Goal: Task Accomplishment & Management: Complete application form

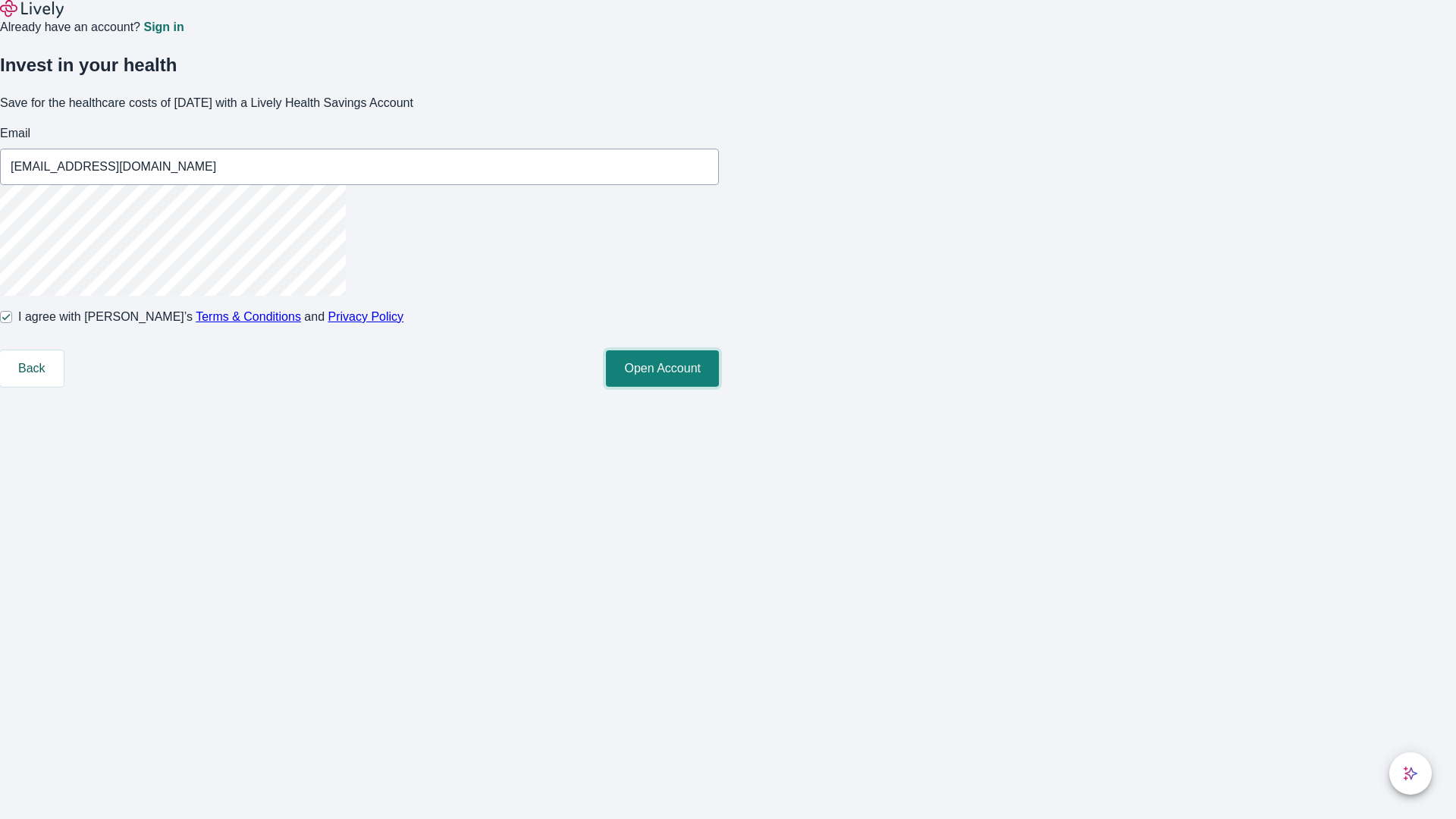
click at [719, 387] on button "Open Account" at bounding box center [662, 368] width 113 height 36
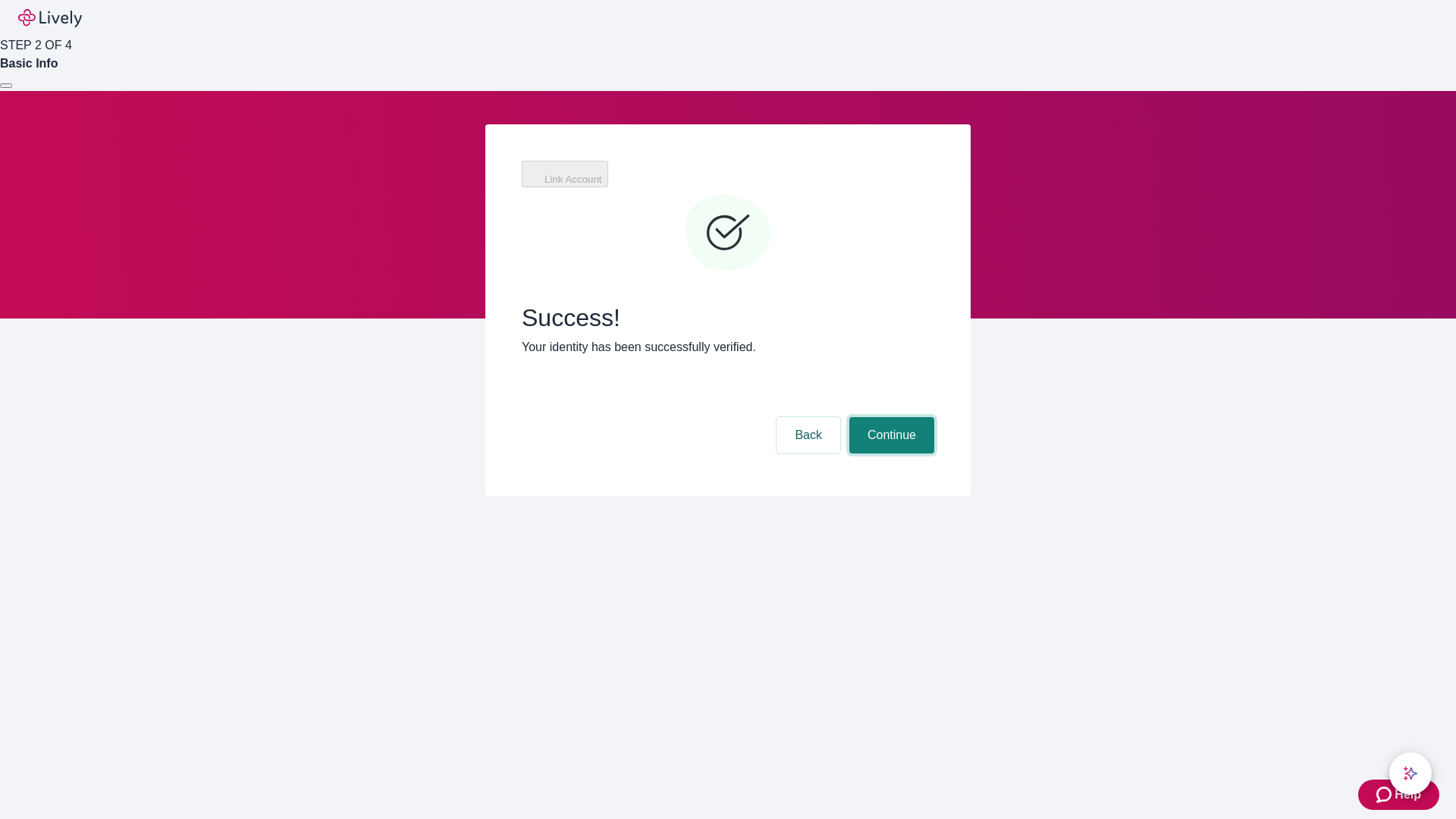
click at [890, 417] on button "Continue" at bounding box center [892, 435] width 85 height 36
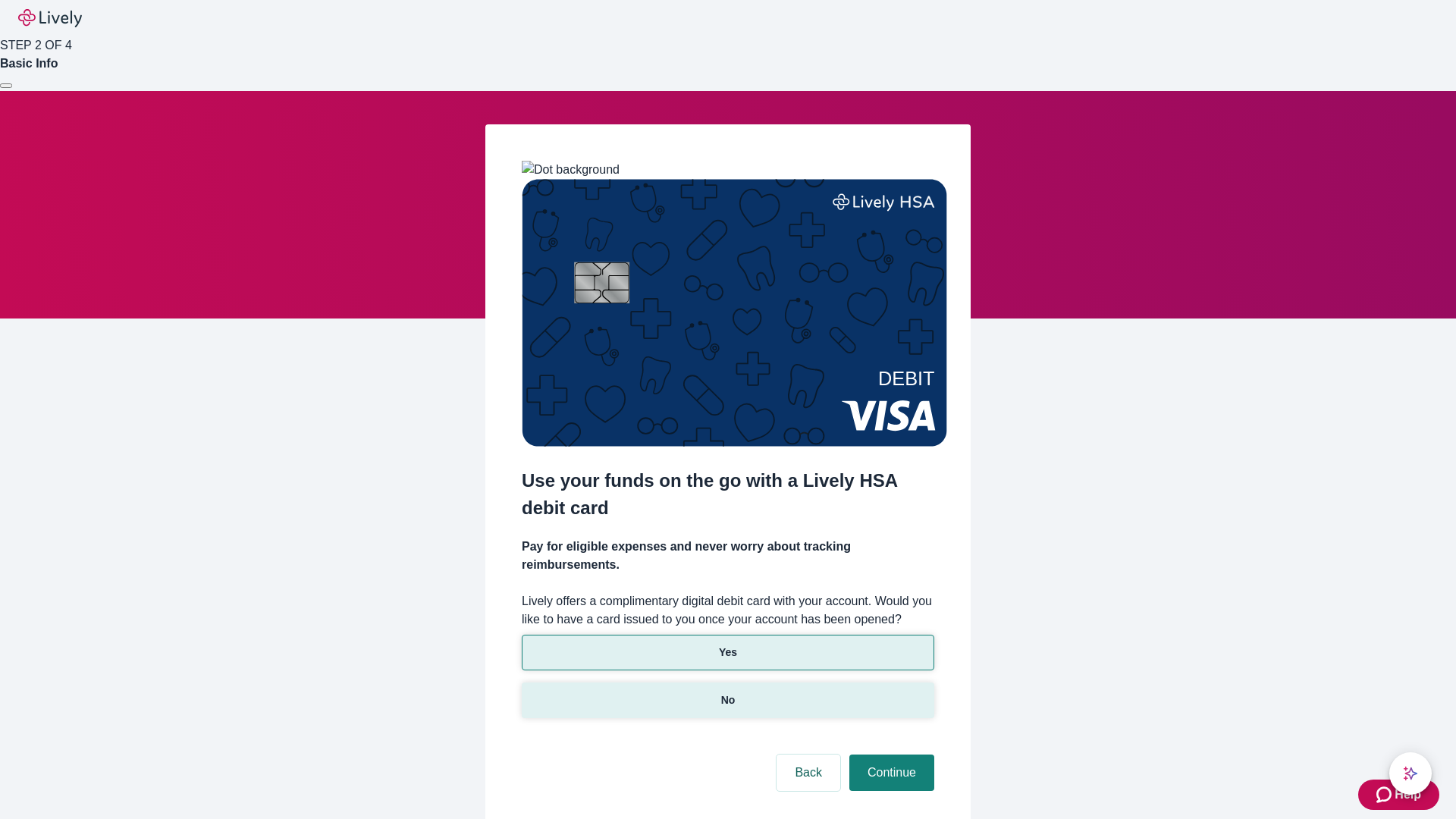
click at [727, 693] on p "No" at bounding box center [729, 700] width 15 height 16
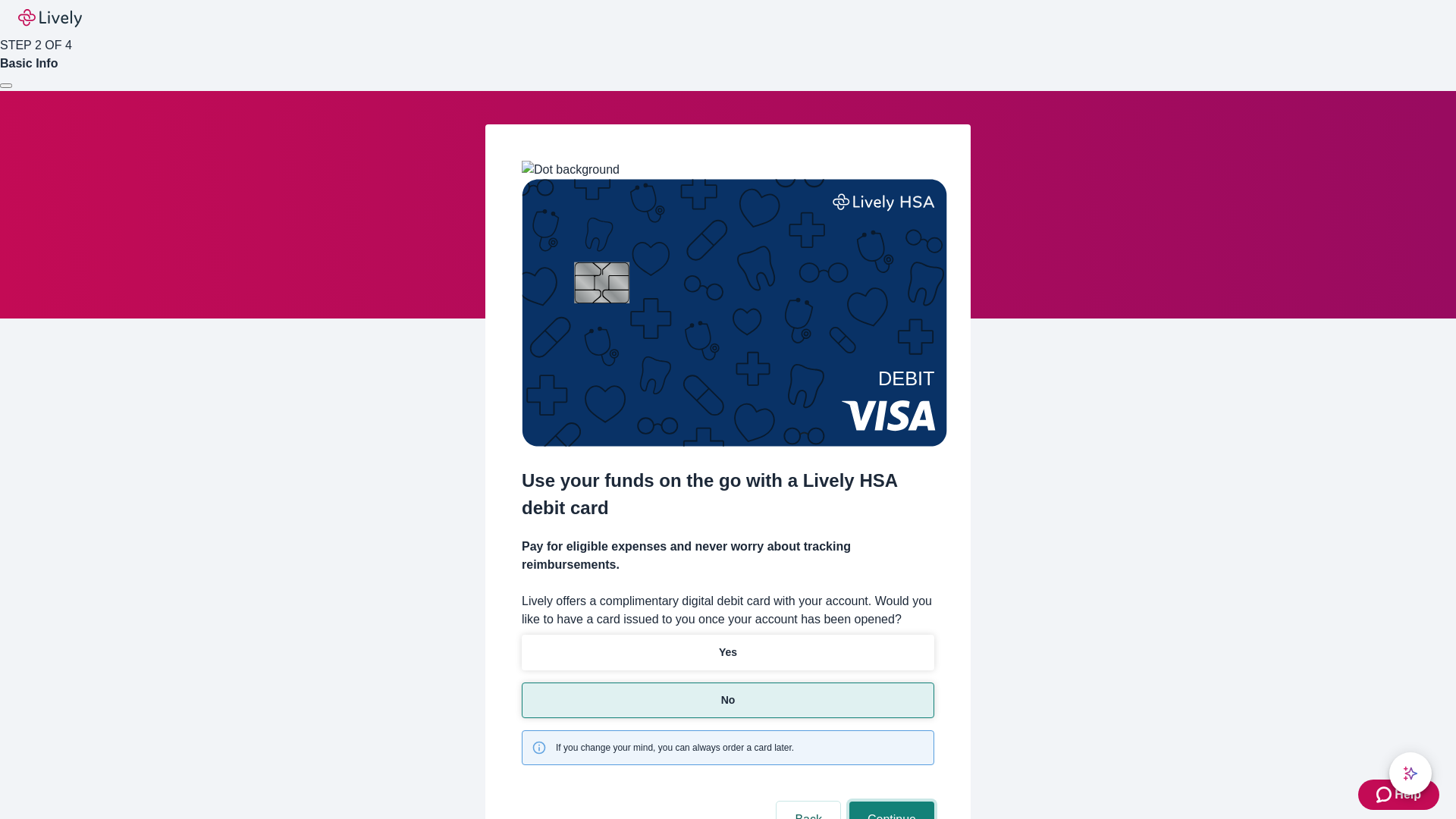
click at [890, 802] on button "Continue" at bounding box center [892, 820] width 85 height 36
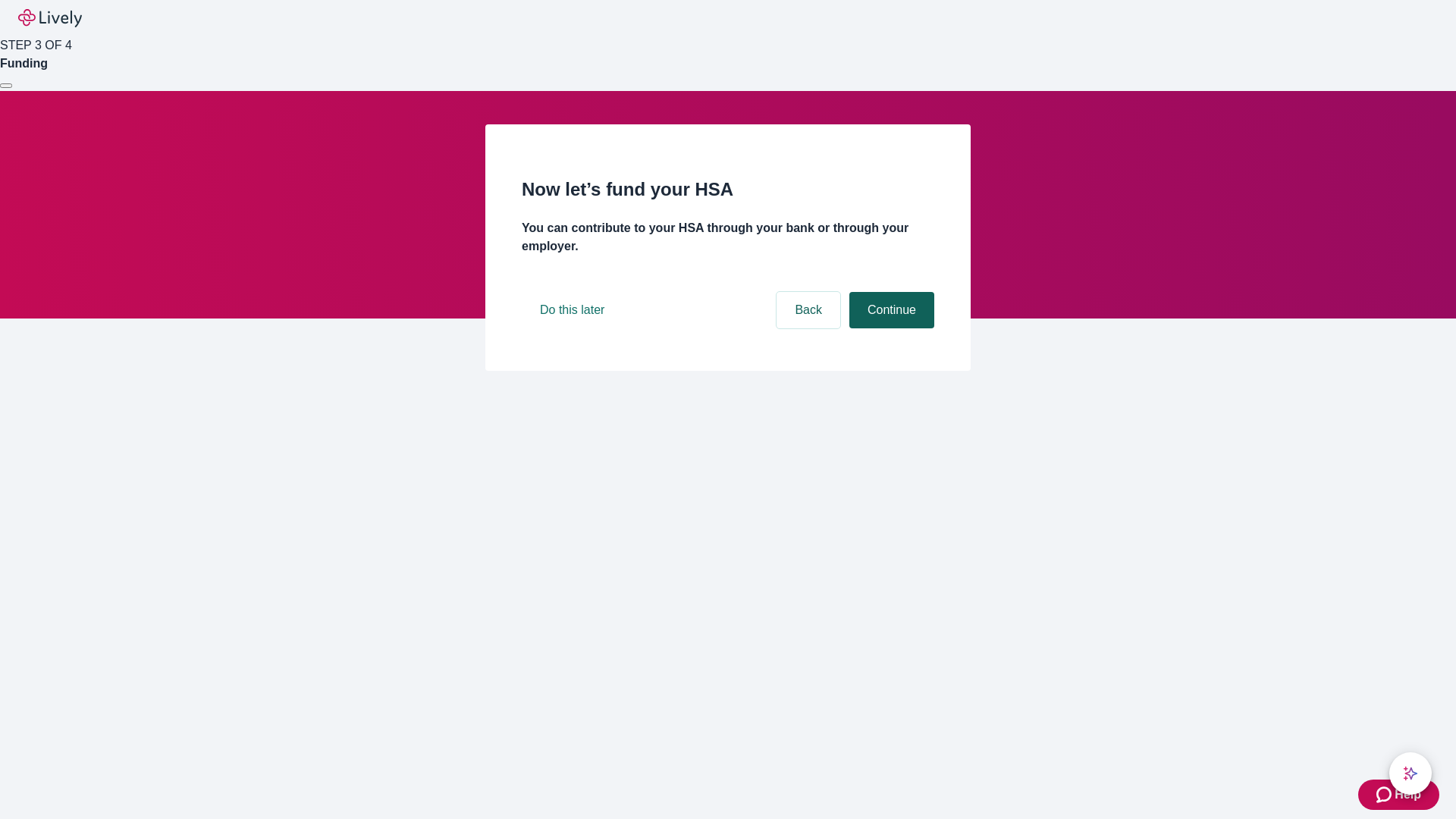
click at [890, 329] on button "Continue" at bounding box center [892, 309] width 85 height 36
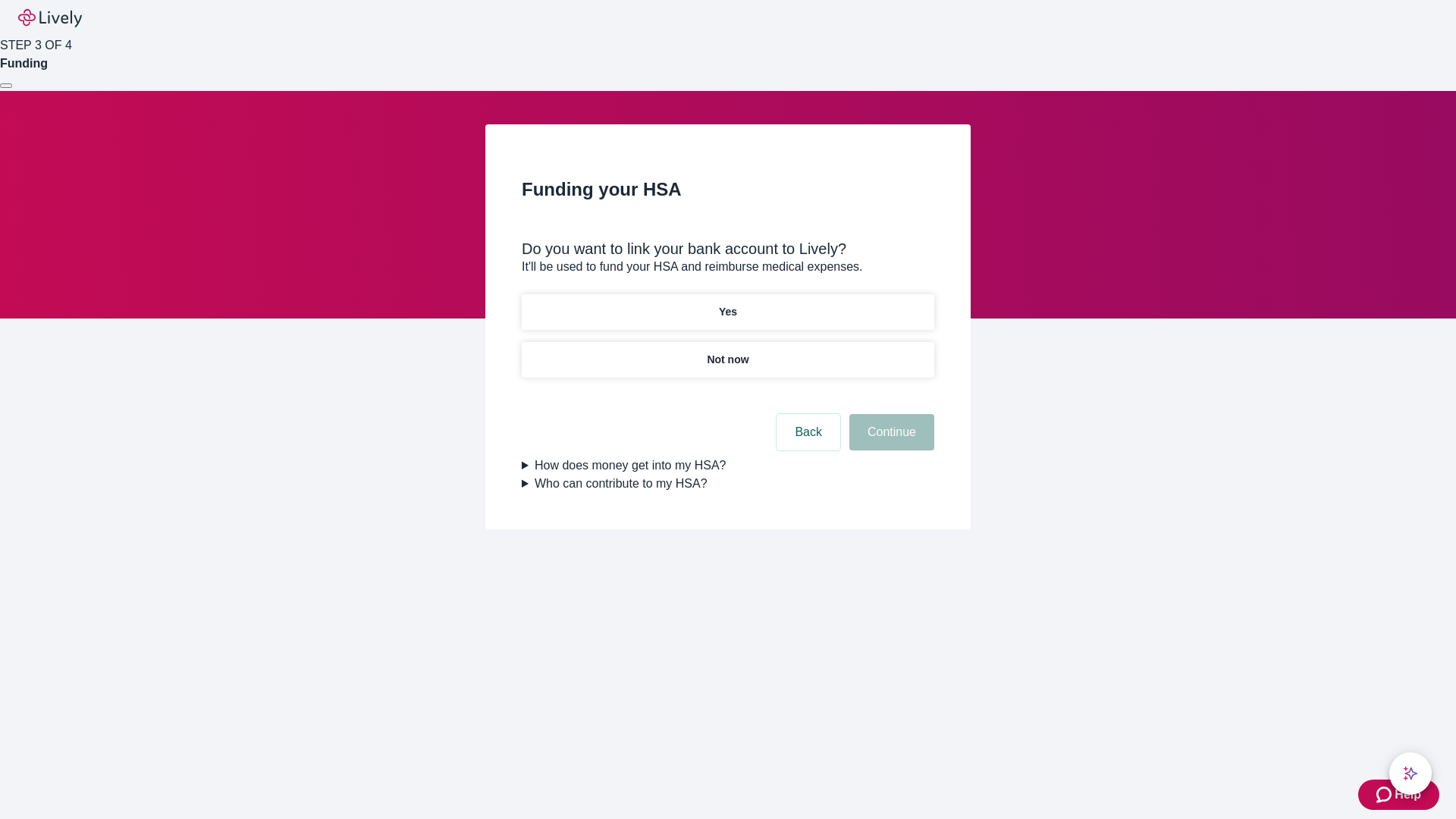
click at [727, 304] on p "Yes" at bounding box center [728, 311] width 19 height 16
click at [890, 414] on button "Continue" at bounding box center [892, 432] width 85 height 36
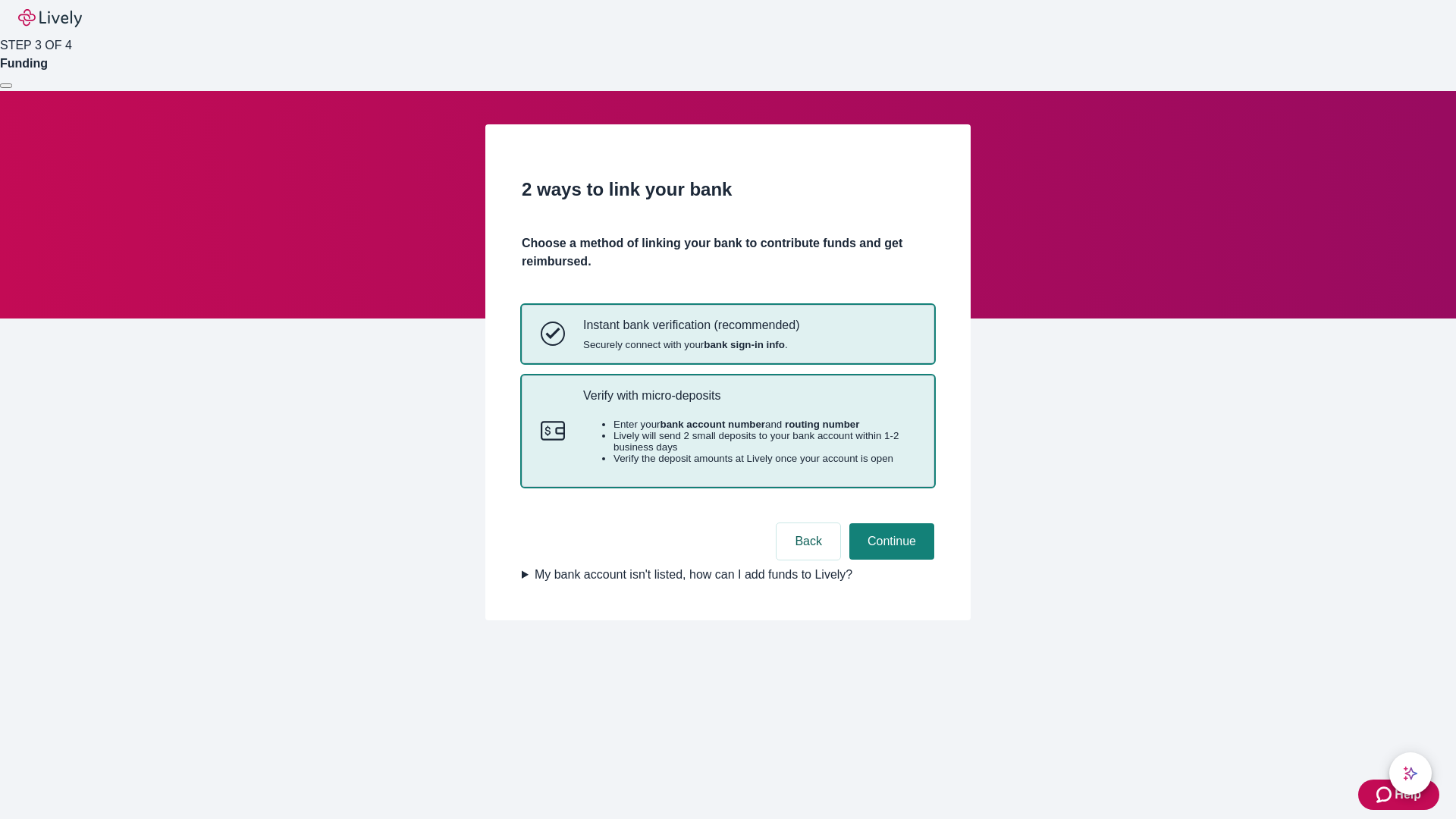
click at [748, 403] on p "Verify with micro-deposits" at bounding box center [749, 396] width 333 height 15
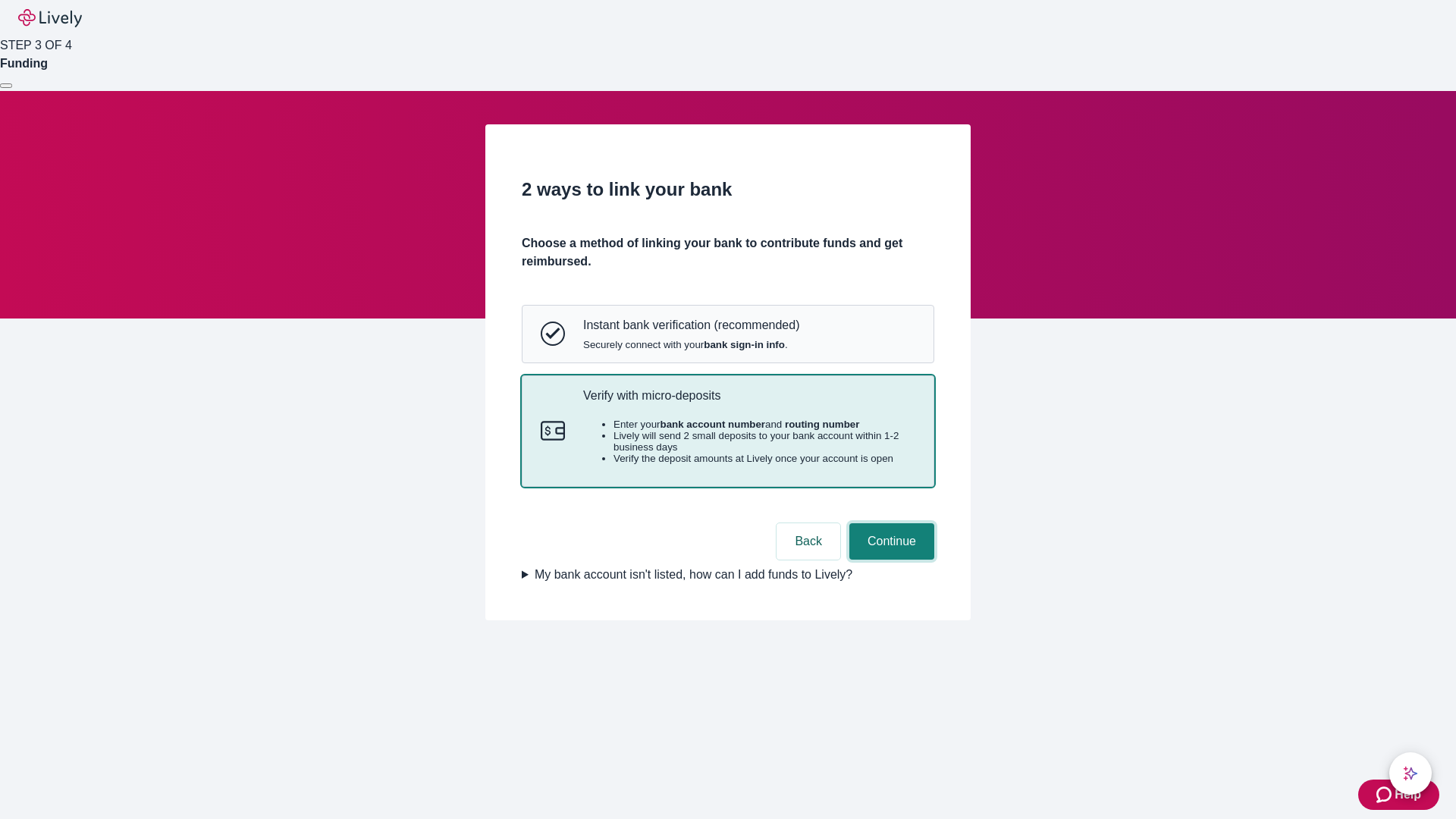
click at [890, 560] on button "Continue" at bounding box center [892, 541] width 85 height 36
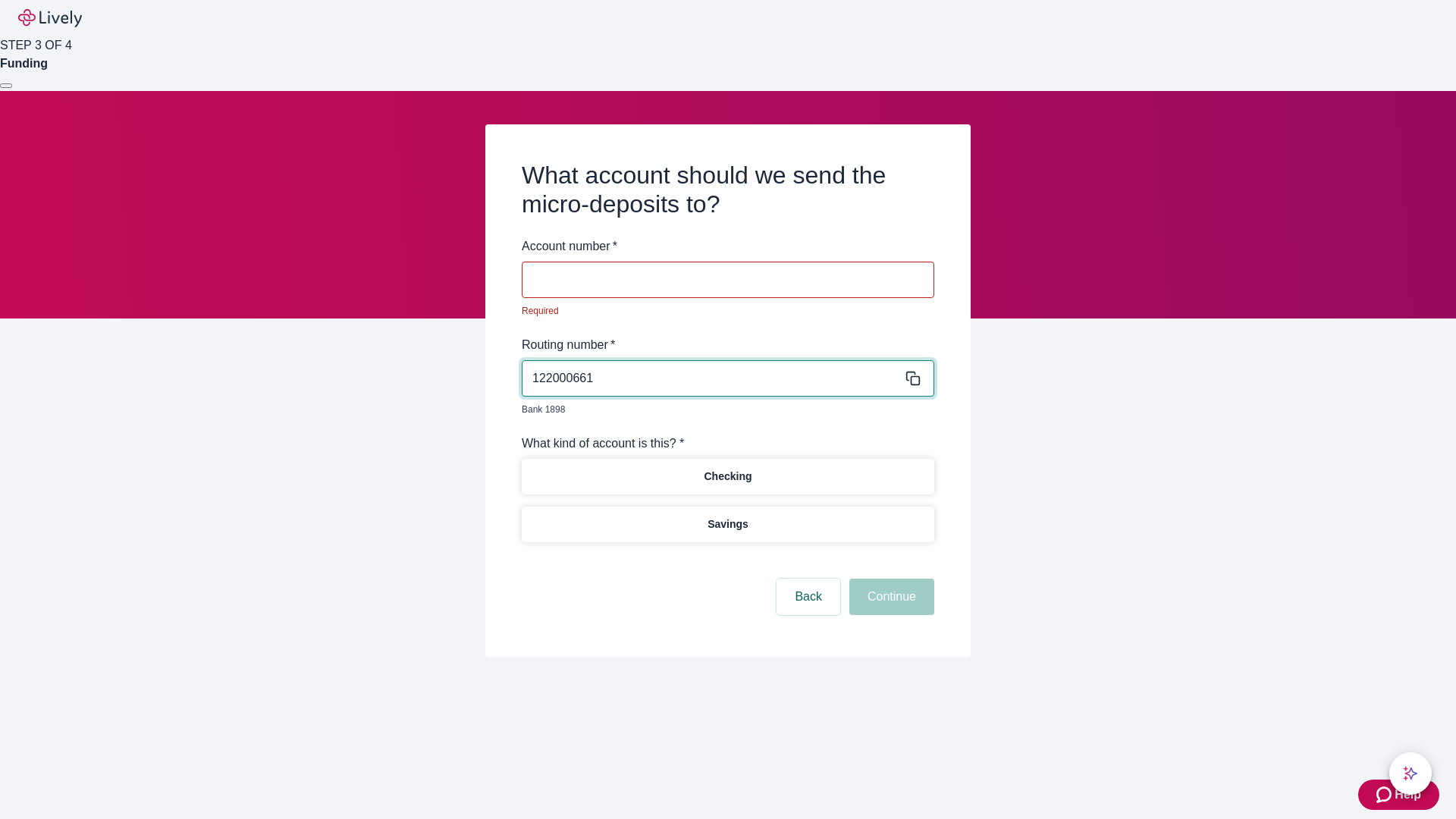
type input "122000661"
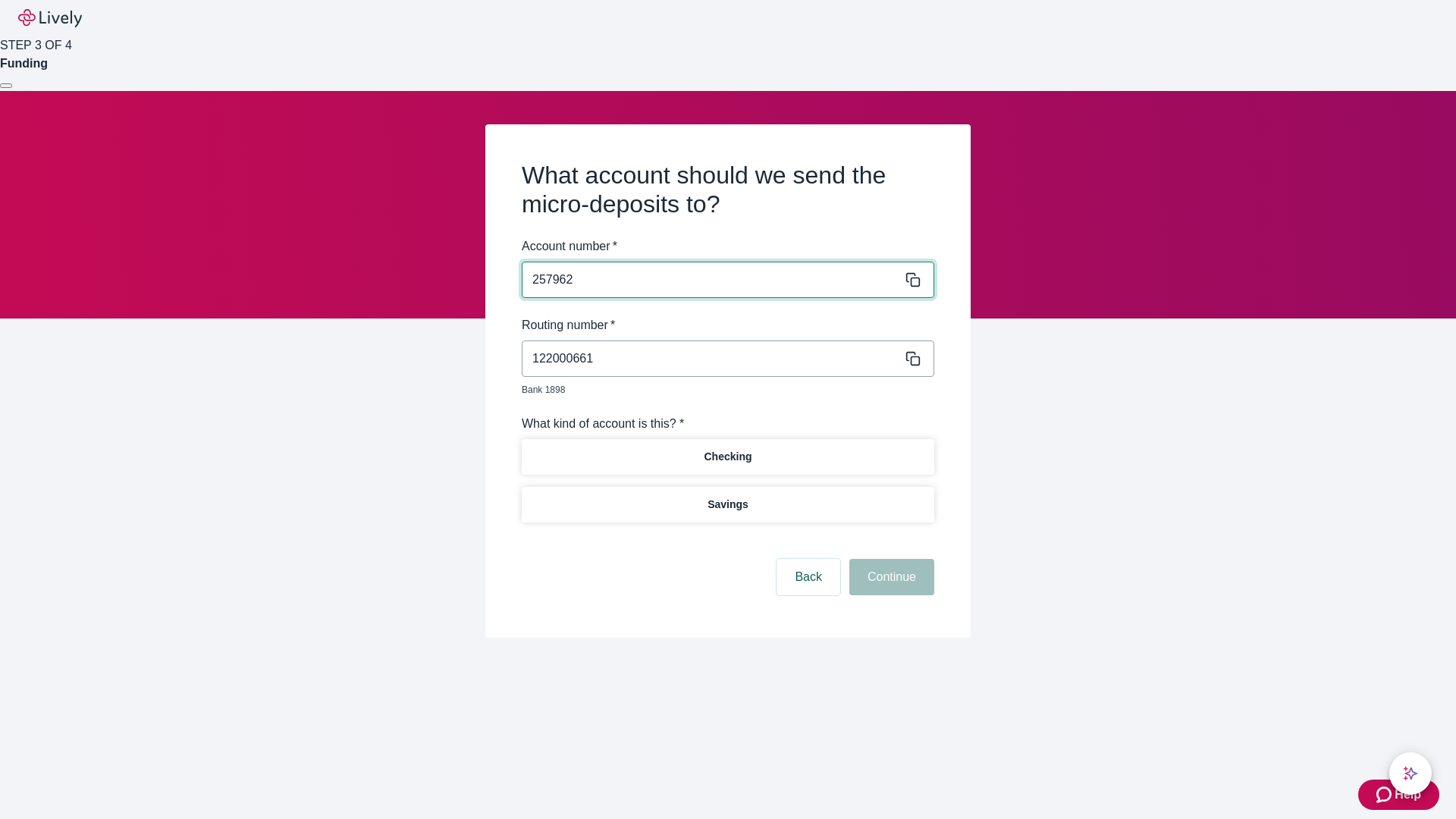
type input "257962"
click at [727, 449] on p "Checking" at bounding box center [728, 457] width 48 height 16
click at [890, 560] on button "Continue" at bounding box center [892, 577] width 85 height 36
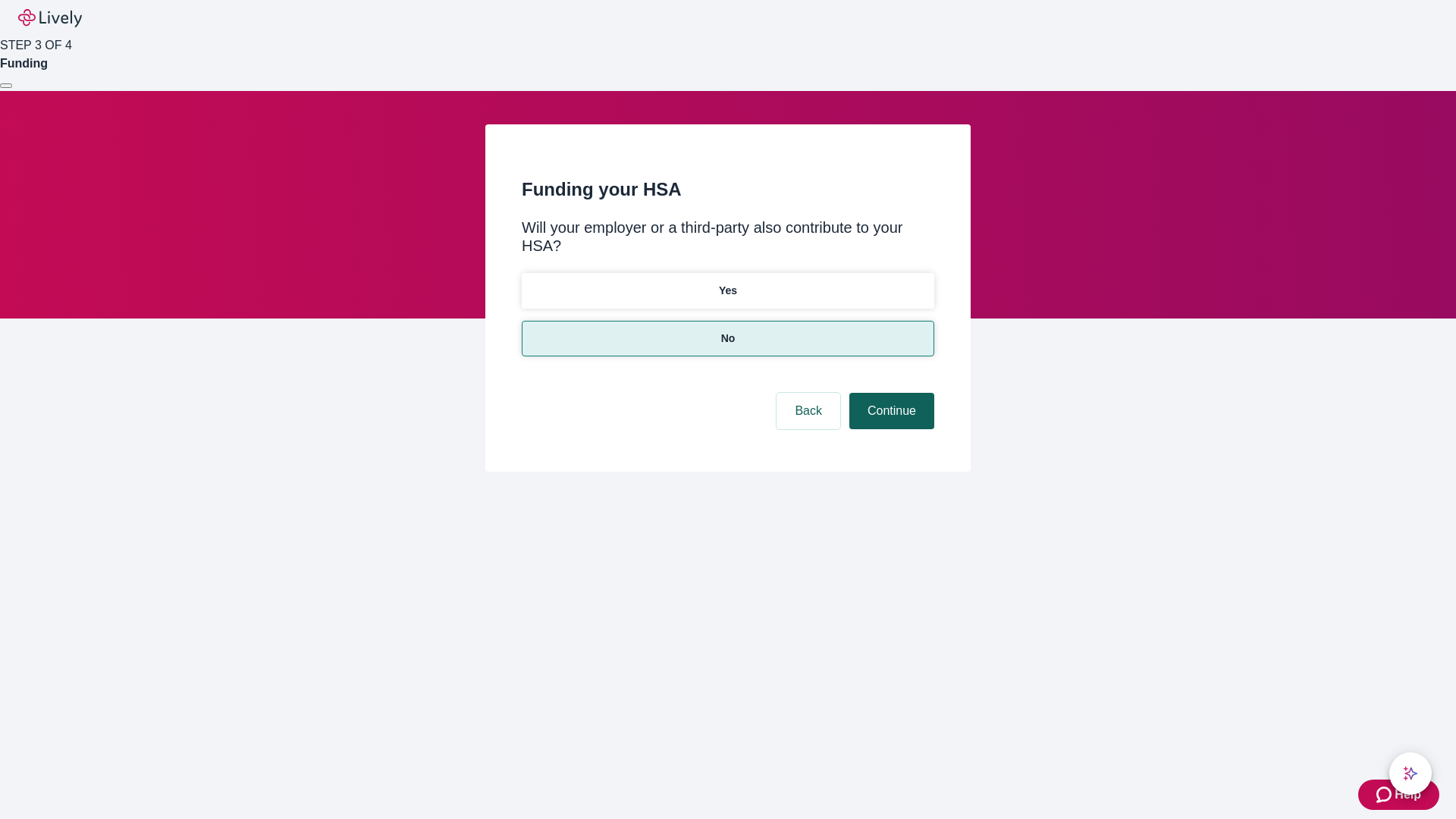
click at [890, 393] on button "Continue" at bounding box center [892, 410] width 85 height 36
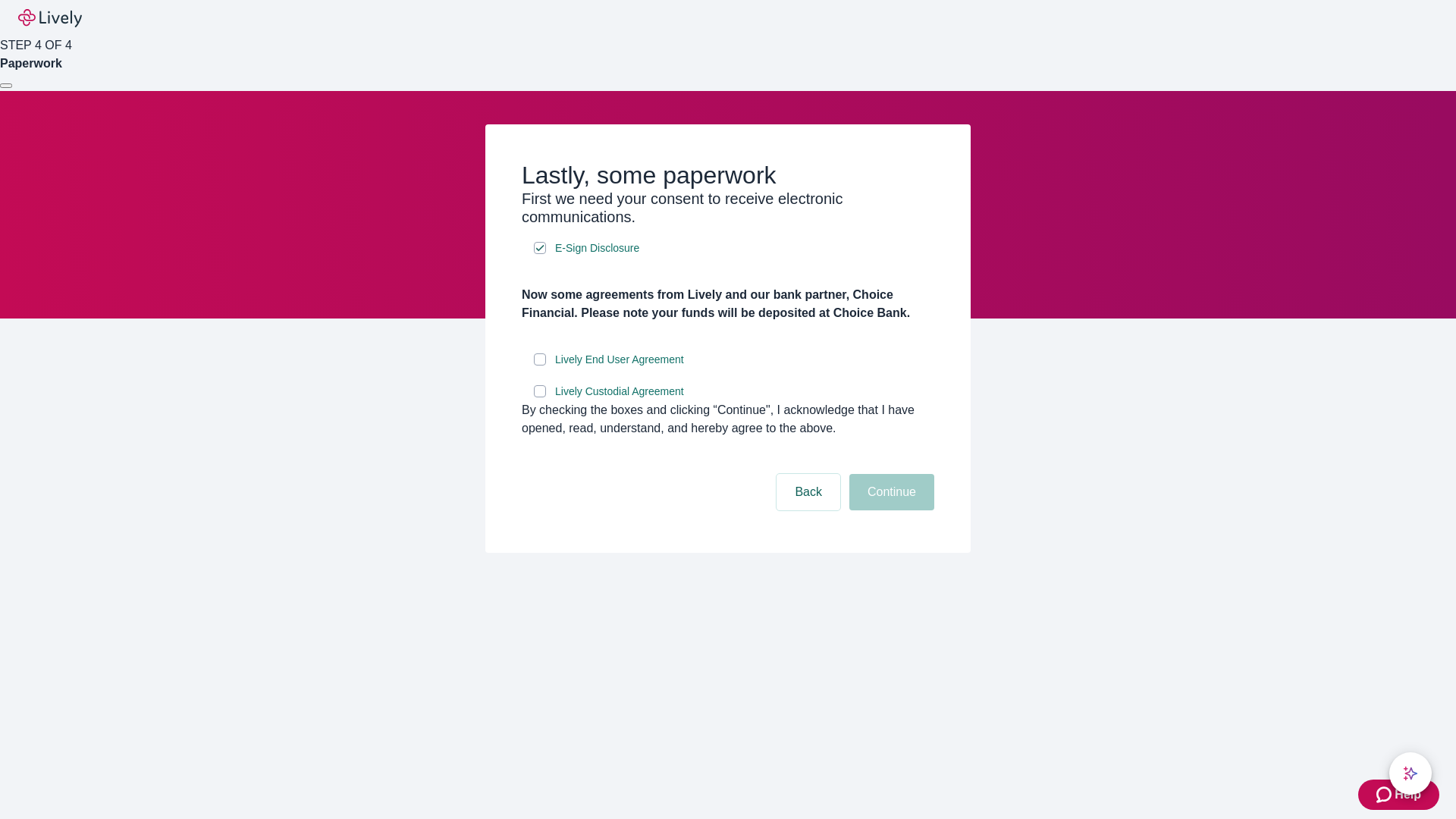
click at [540, 366] on input "Lively End User Agreement" at bounding box center [540, 359] width 12 height 12
checkbox input "true"
click at [540, 397] on input "Lively Custodial Agreement" at bounding box center [540, 391] width 12 height 12
checkbox input "true"
click at [890, 510] on button "Continue" at bounding box center [892, 492] width 85 height 36
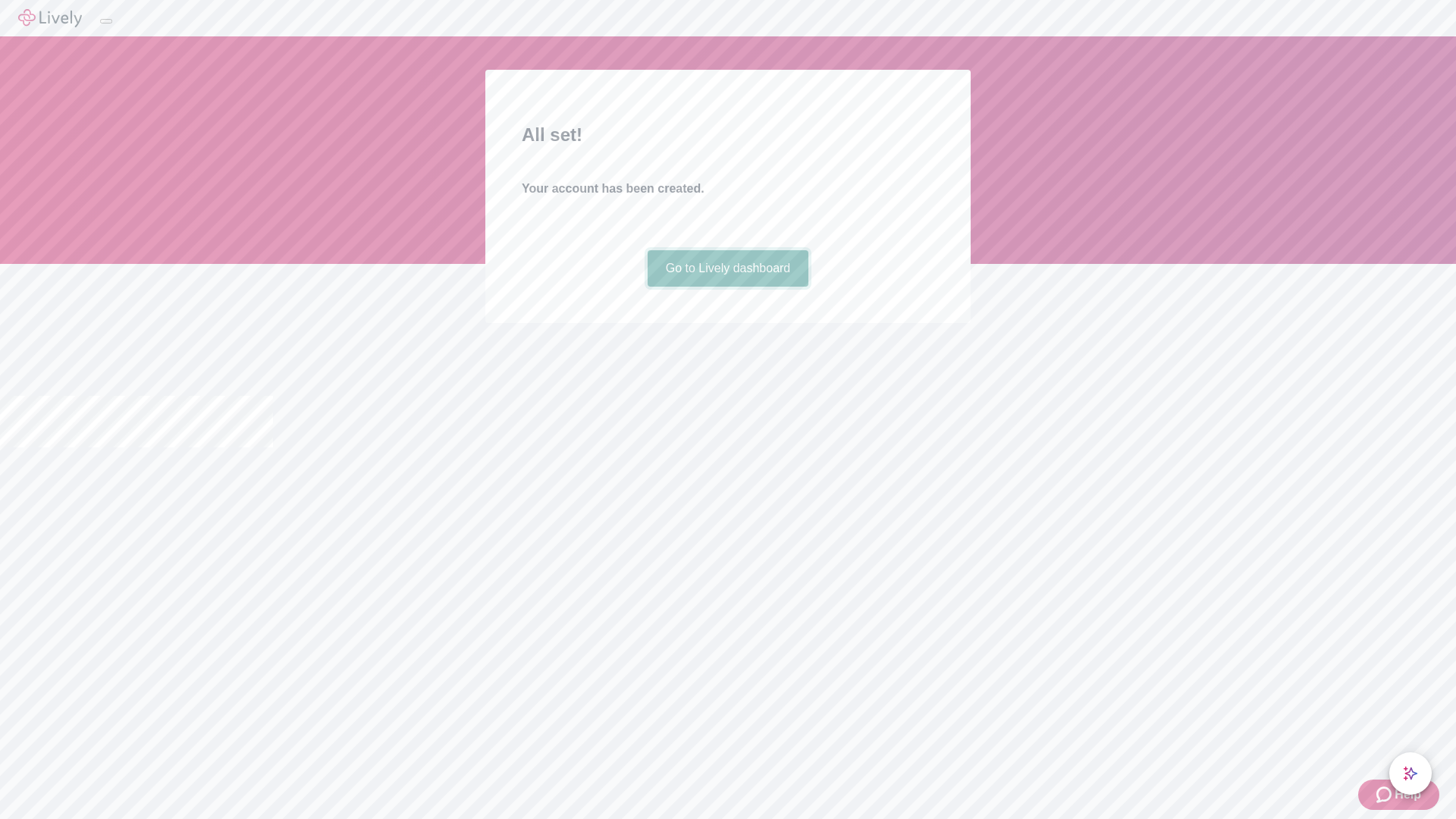
click at [727, 287] on link "Go to Lively dashboard" at bounding box center [728, 268] width 161 height 36
